Goal: Transaction & Acquisition: Book appointment/travel/reservation

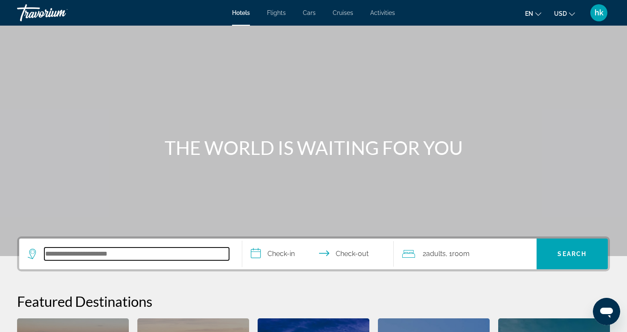
click at [152, 257] on input "Search hotel destination" at bounding box center [136, 254] width 185 height 13
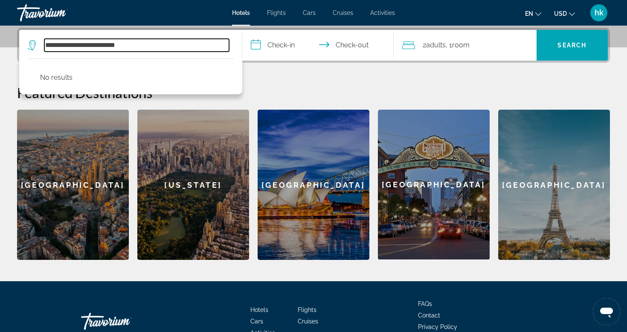
type input "**********"
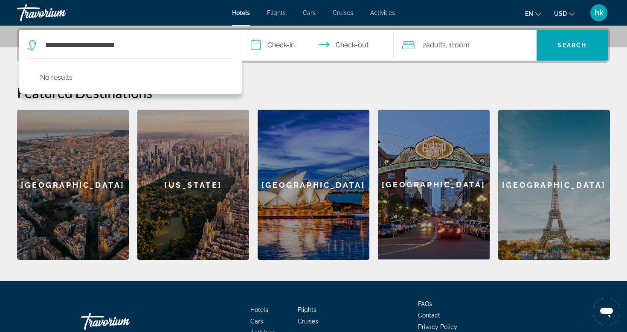
click at [266, 79] on div "**********" at bounding box center [313, 144] width 627 height 232
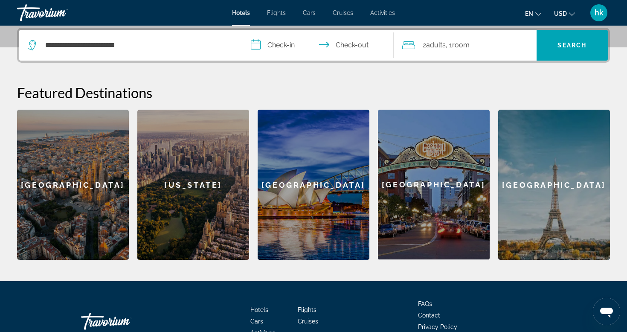
click at [241, 15] on span "Hotels" at bounding box center [241, 12] width 18 height 7
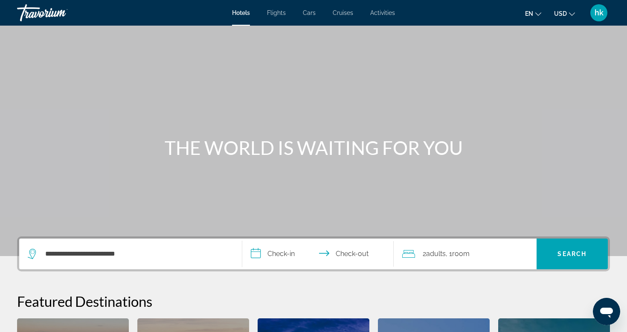
click at [243, 16] on span "Hotels" at bounding box center [241, 12] width 18 height 7
click at [82, 260] on div "Search widget" at bounding box center [131, 254] width 206 height 31
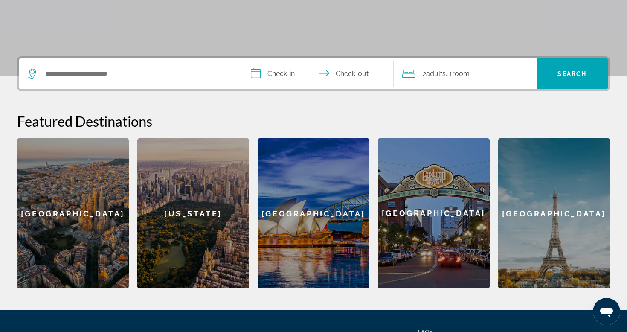
scroll to position [209, 0]
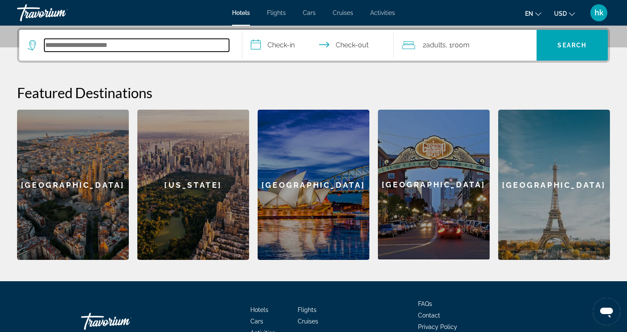
click at [150, 49] on input "Search hotel destination" at bounding box center [136, 45] width 185 height 13
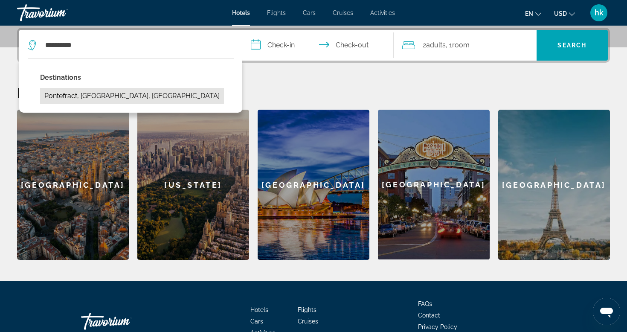
click at [147, 90] on button "Pontefract, [GEOGRAPHIC_DATA], [GEOGRAPHIC_DATA]" at bounding box center [132, 96] width 184 height 16
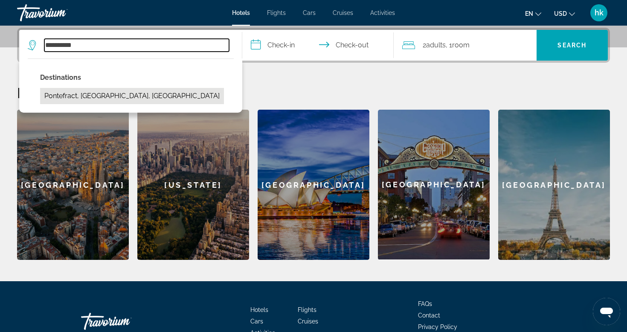
type input "**********"
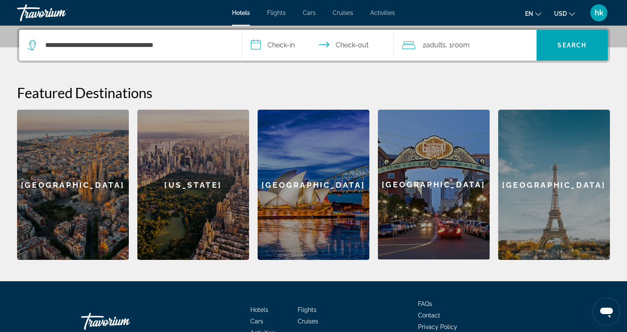
click at [270, 47] on input "**********" at bounding box center [319, 46] width 155 height 33
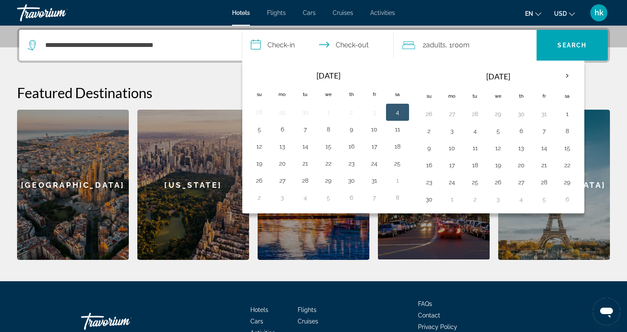
click at [396, 110] on button "4" at bounding box center [398, 112] width 14 height 12
click at [256, 129] on button "5" at bounding box center [260, 129] width 14 height 12
type input "**********"
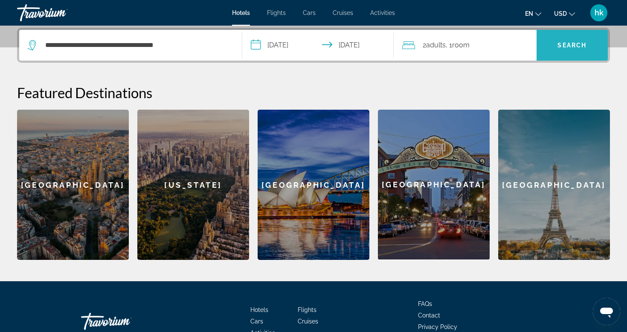
click at [562, 42] on span "Search" at bounding box center [572, 45] width 29 height 7
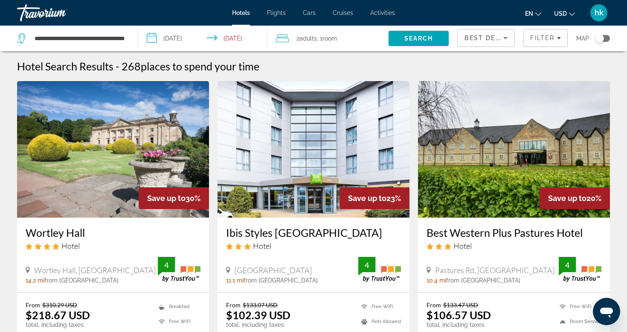
click at [495, 44] on div "Best Deals" at bounding box center [486, 41] width 43 height 24
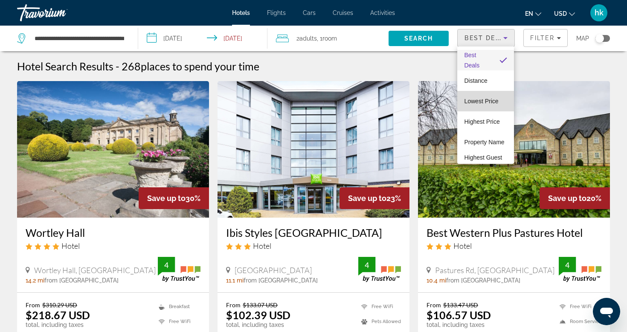
click at [487, 101] on span "Lowest Price" at bounding box center [481, 101] width 34 height 7
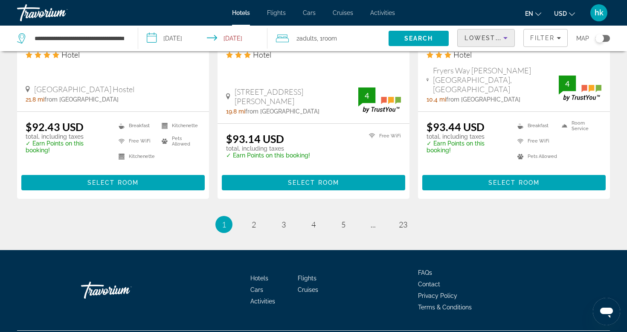
scroll to position [1127, 0]
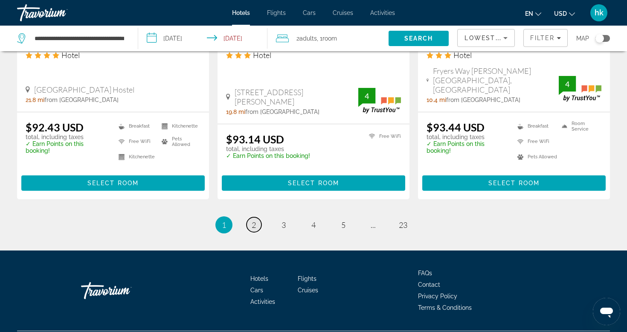
click at [256, 220] on span "2" at bounding box center [254, 224] width 4 height 9
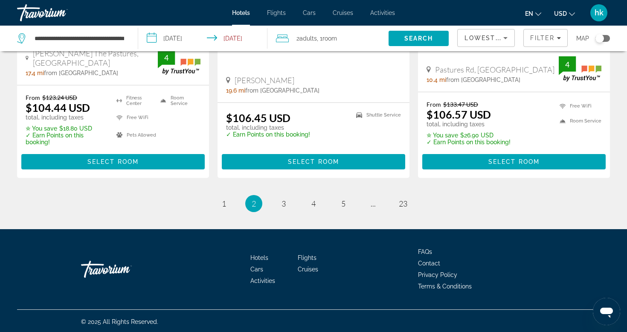
scroll to position [1198, 0]
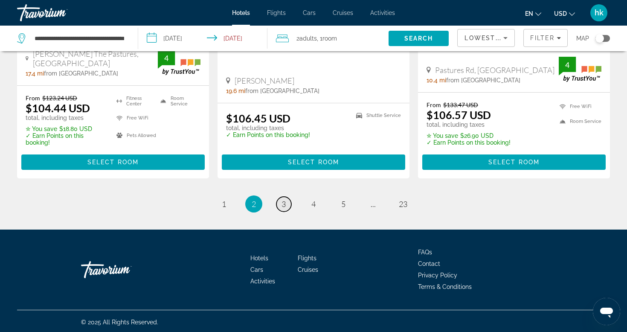
click at [286, 201] on span "3" at bounding box center [284, 203] width 4 height 9
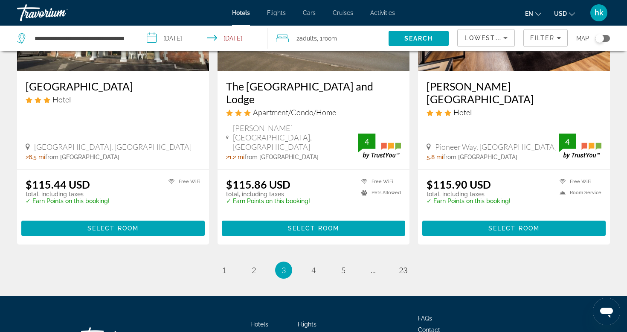
scroll to position [1135, 0]
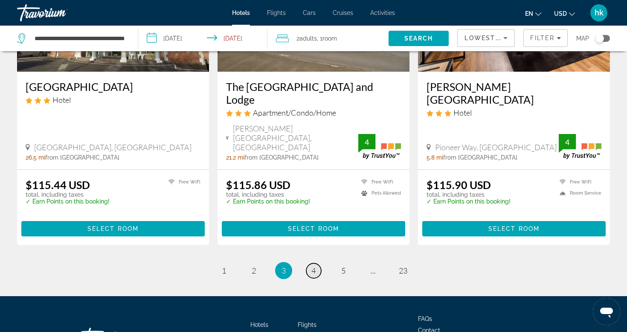
click at [316, 266] on span "4" at bounding box center [314, 270] width 4 height 9
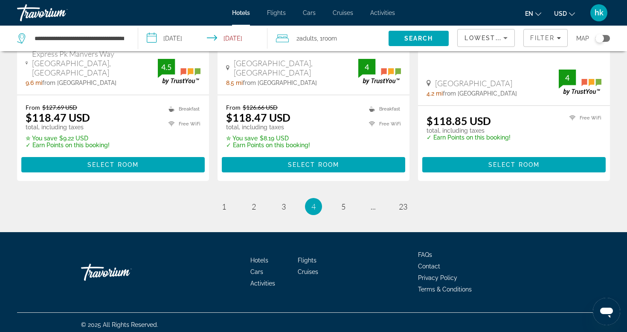
scroll to position [1178, 0]
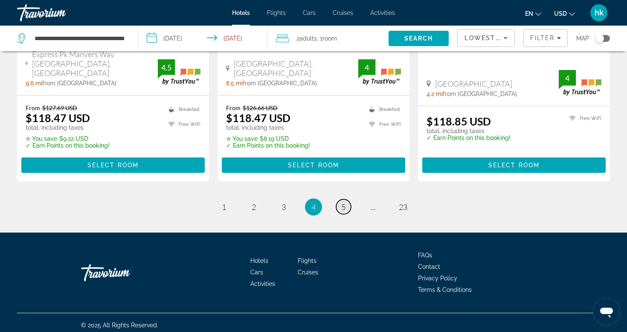
click at [338, 202] on link "page 5" at bounding box center [343, 206] width 15 height 15
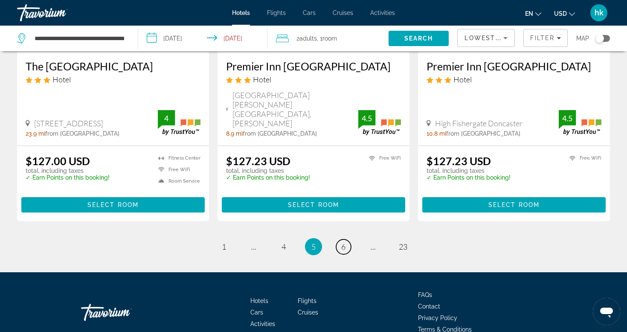
scroll to position [1145, 0]
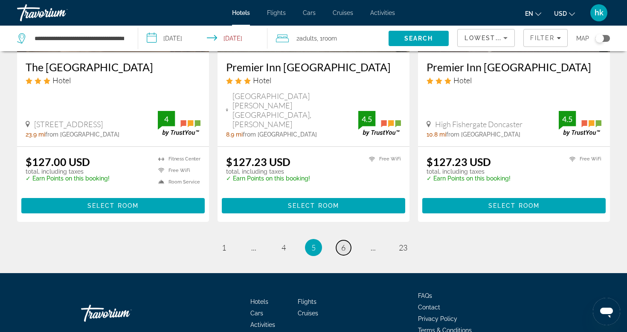
click at [347, 240] on link "page 6" at bounding box center [343, 247] width 15 height 15
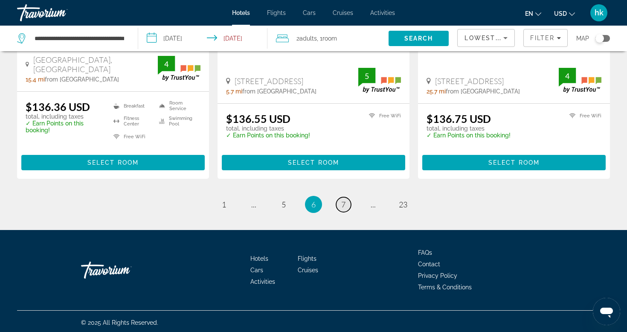
scroll to position [1180, 0]
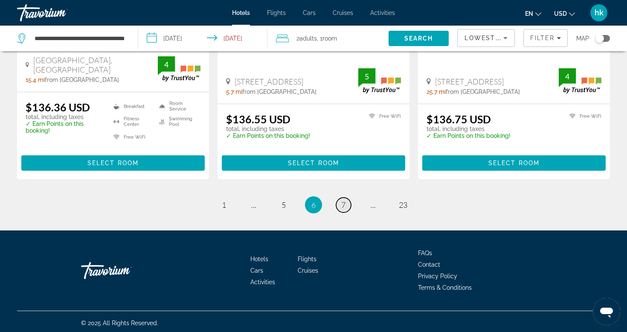
click at [347, 202] on link "page 7" at bounding box center [343, 205] width 15 height 15
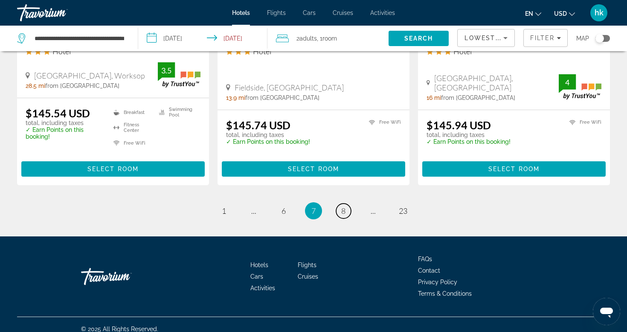
scroll to position [1182, 0]
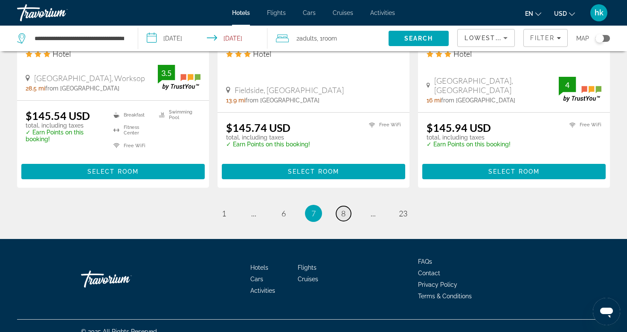
click at [347, 206] on link "page 8" at bounding box center [343, 213] width 15 height 15
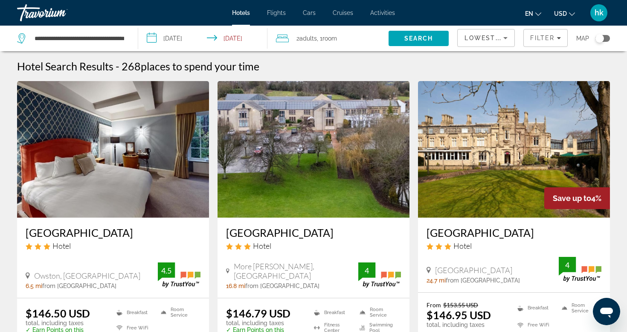
click at [239, 11] on span "Hotels" at bounding box center [241, 12] width 18 height 7
